Goal: Navigation & Orientation: Find specific page/section

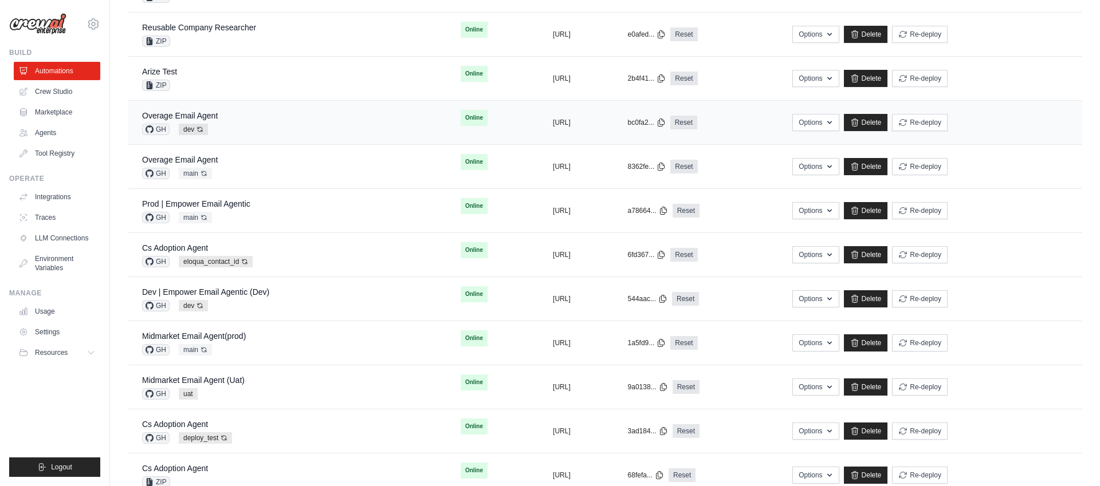
scroll to position [173, 0]
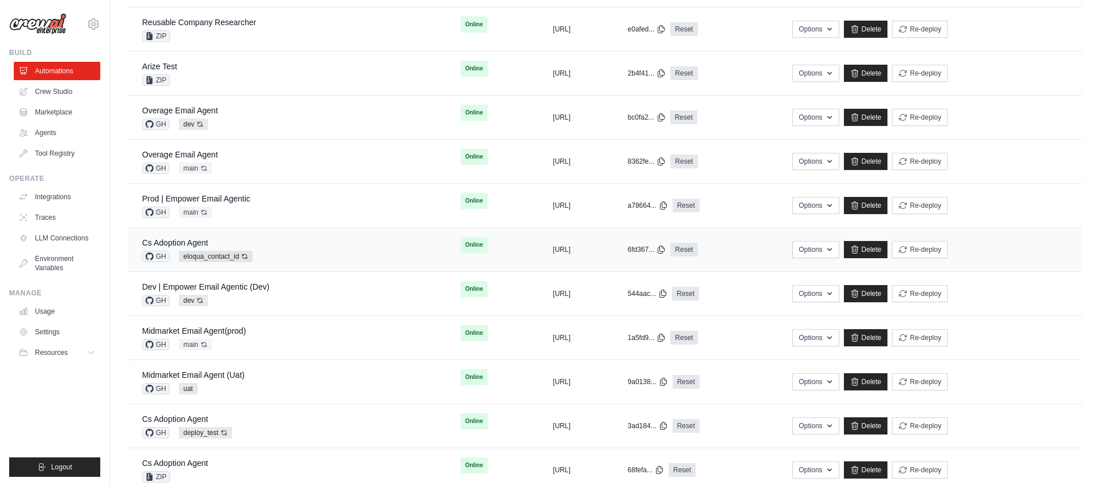
click at [324, 255] on div "Cs Adoption Agent GH eloqua_contact_id Auto-deploy enabled" at bounding box center [287, 249] width 291 height 25
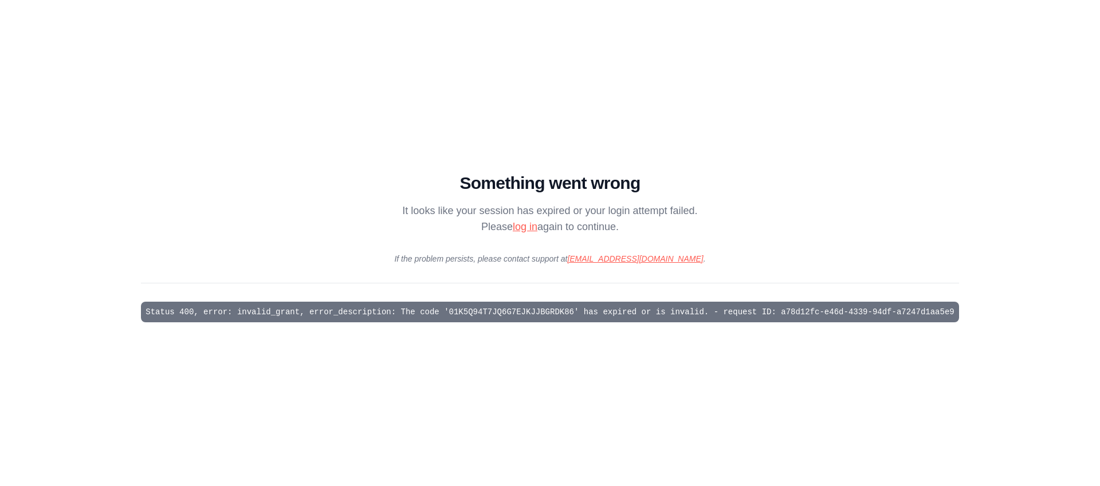
click at [520, 227] on link "log in" at bounding box center [525, 226] width 25 height 11
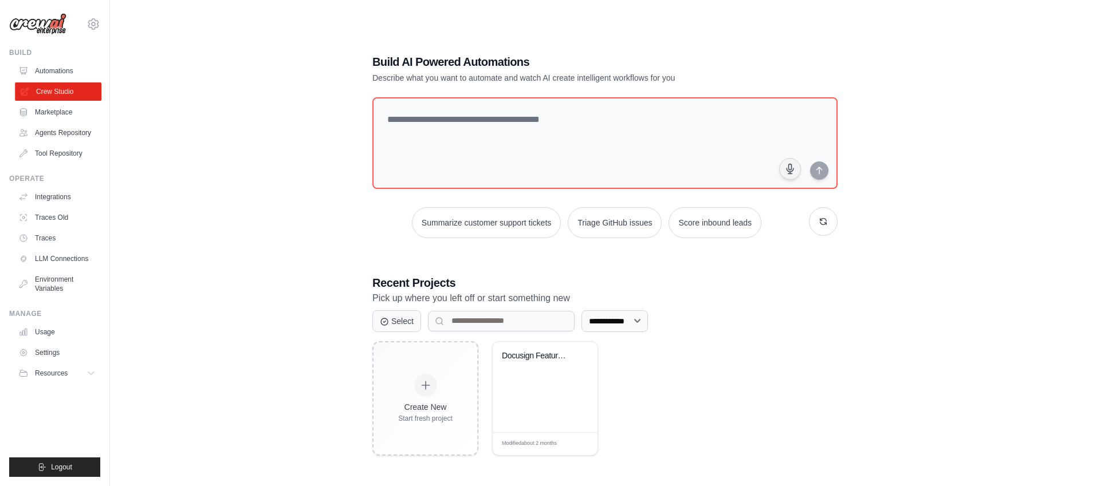
click at [58, 89] on link "Crew Studio" at bounding box center [58, 91] width 86 height 18
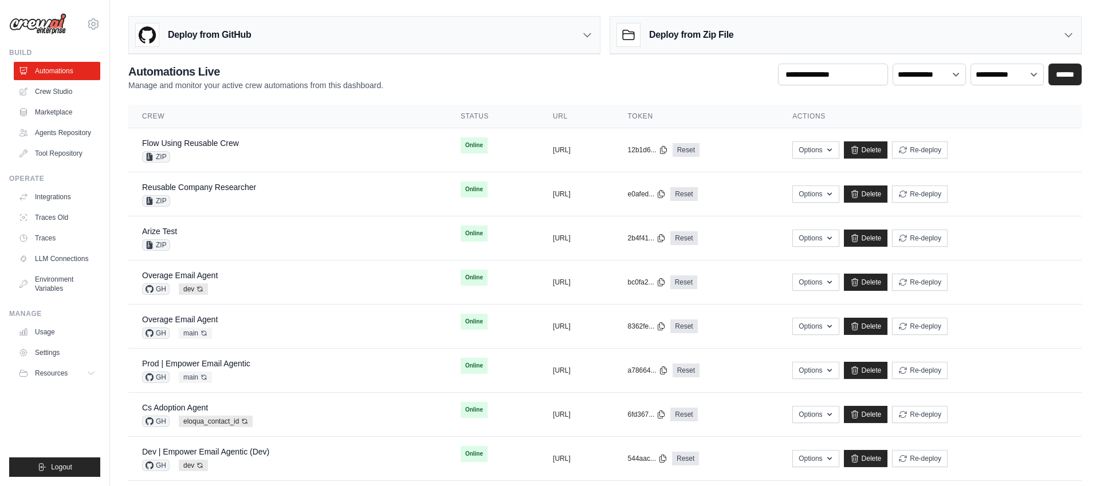
scroll to position [1, 0]
